Goal: Information Seeking & Learning: Learn about a topic

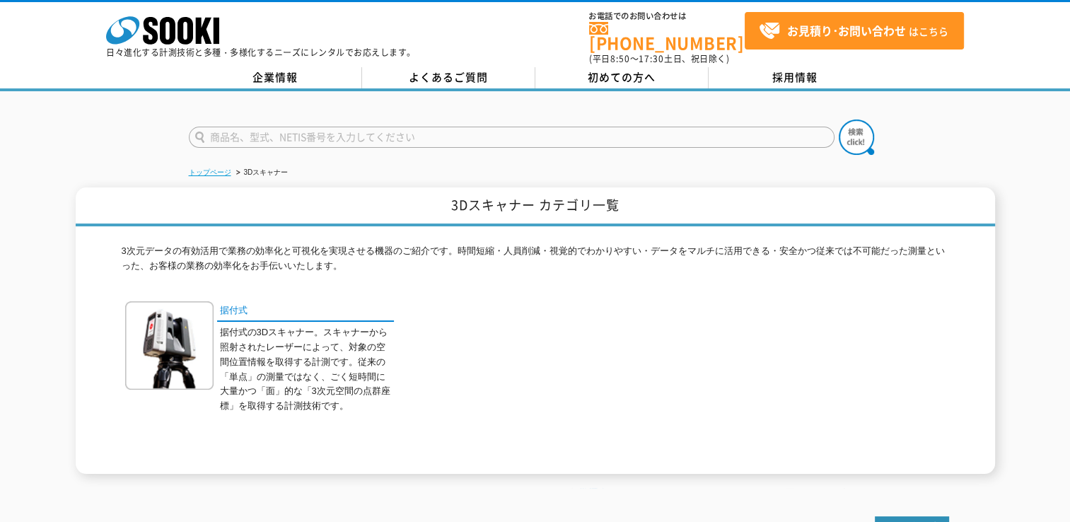
click at [226, 168] on link "トップページ" at bounding box center [210, 172] width 42 height 8
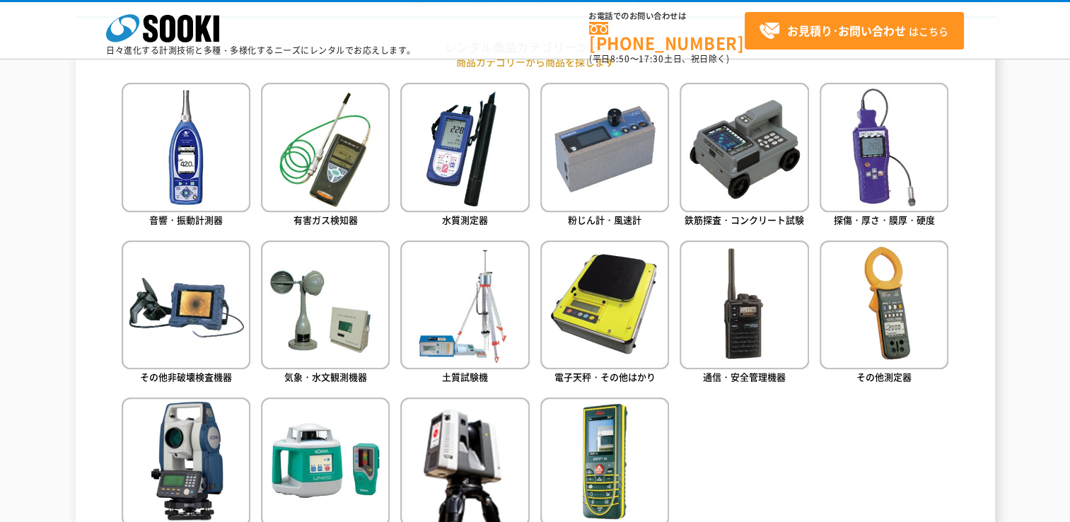
scroll to position [778, 0]
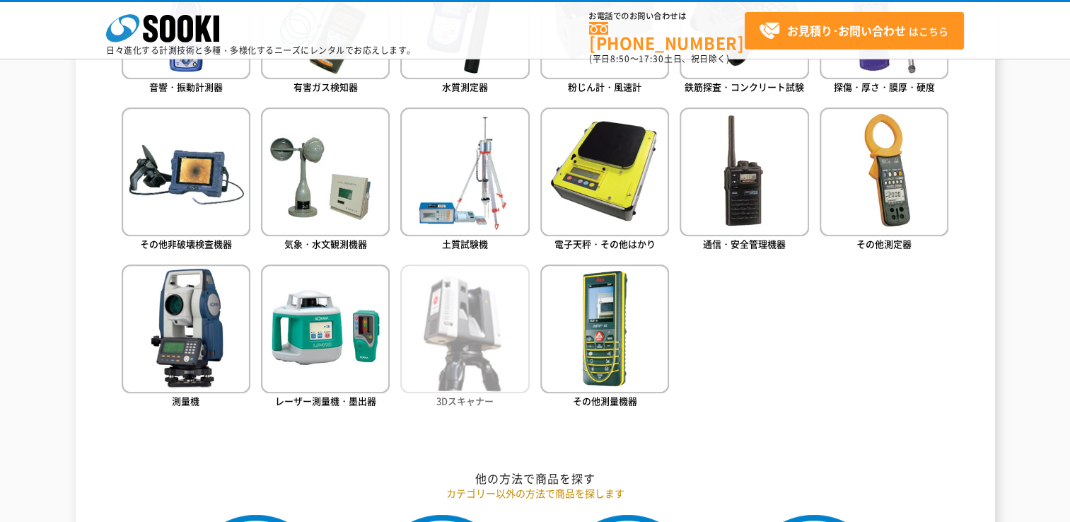
click at [481, 283] on img at bounding box center [464, 328] width 129 height 129
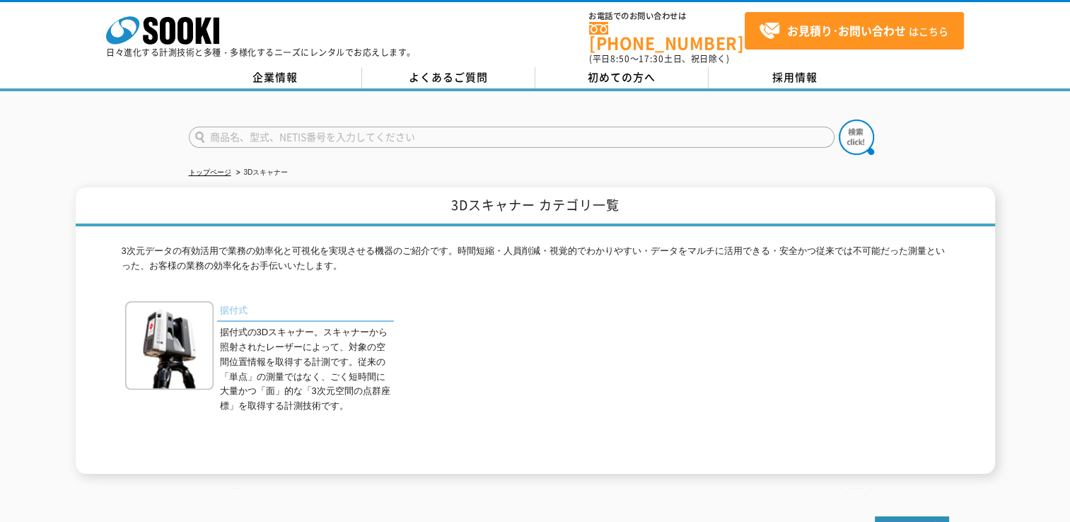
click at [226, 301] on link "据付式" at bounding box center [305, 311] width 177 height 21
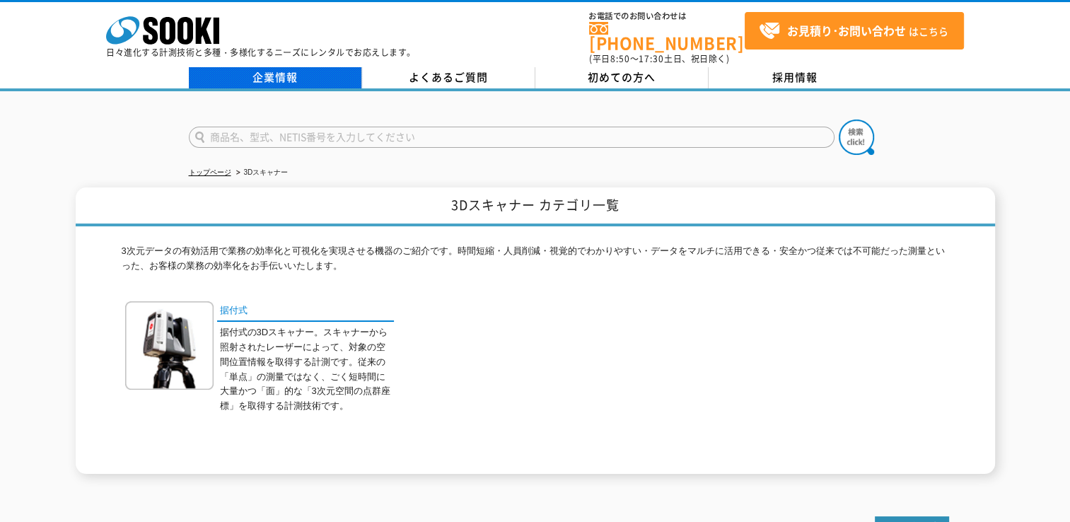
click at [288, 73] on link "企業情報" at bounding box center [275, 77] width 173 height 21
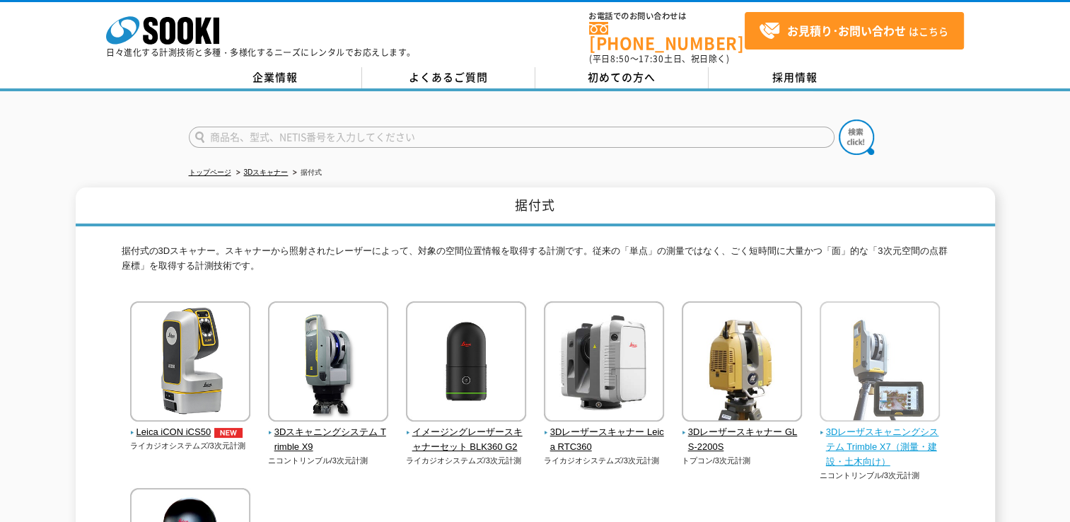
click at [902, 346] on img at bounding box center [879, 363] width 120 height 124
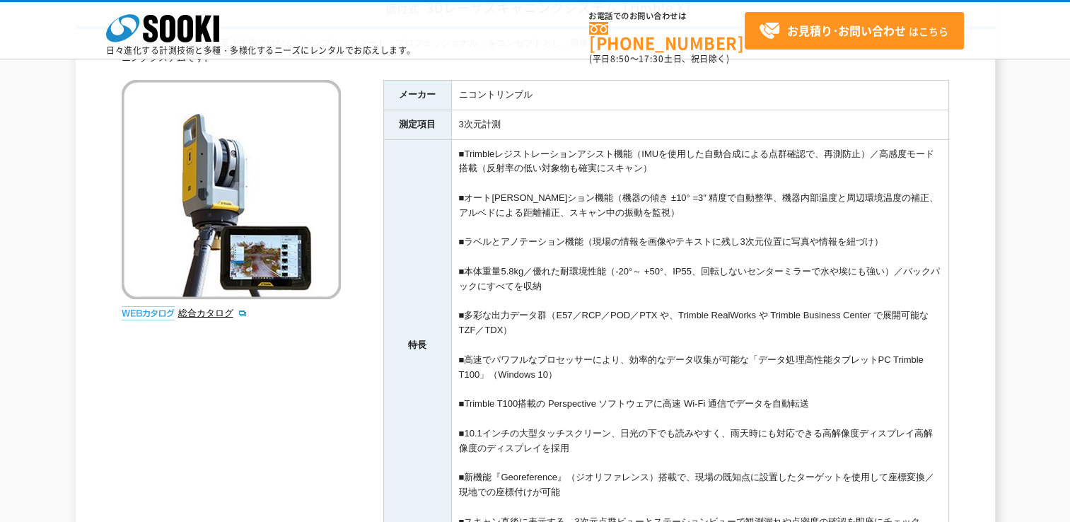
scroll to position [424, 0]
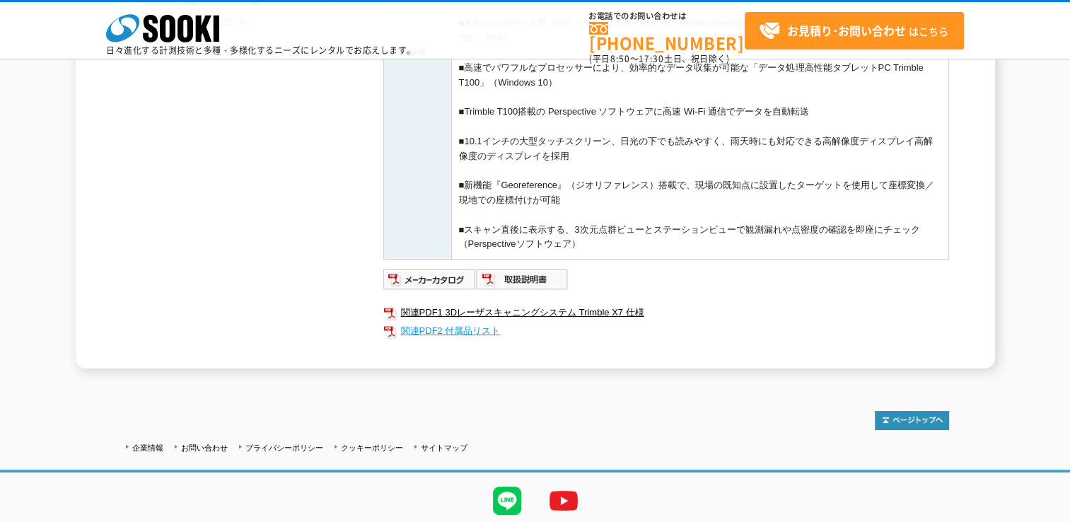
click at [437, 324] on link "関連PDF2 付属品リスト" at bounding box center [666, 331] width 566 height 18
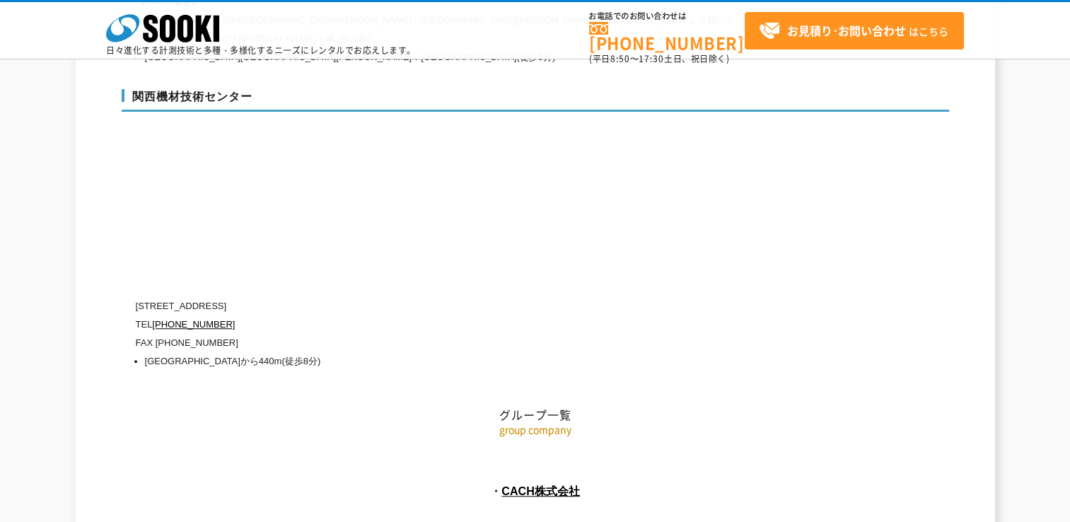
scroll to position [6257, 0]
